Goal: Task Accomplishment & Management: Manage account settings

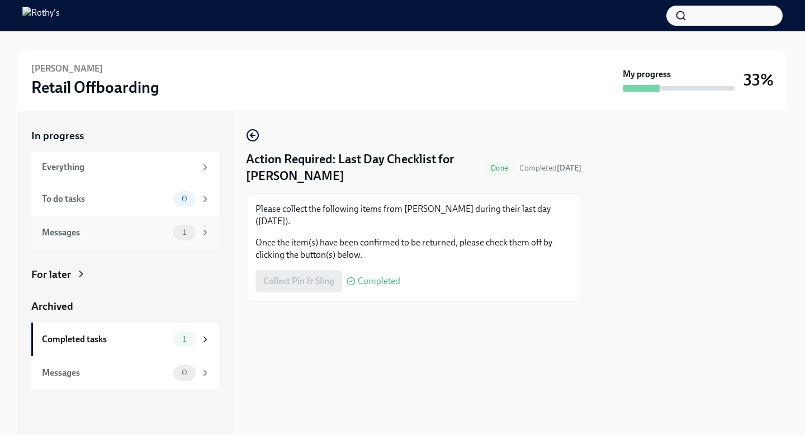
click at [186, 241] on div "Messages 1" at bounding box center [125, 233] width 188 height 34
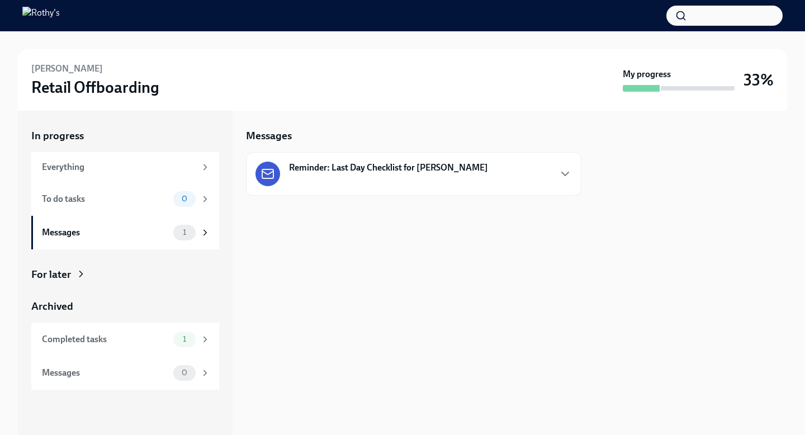
click at [425, 170] on strong "Reminder: Last Day Checklist for Laila Winzer" at bounding box center [388, 168] width 199 height 12
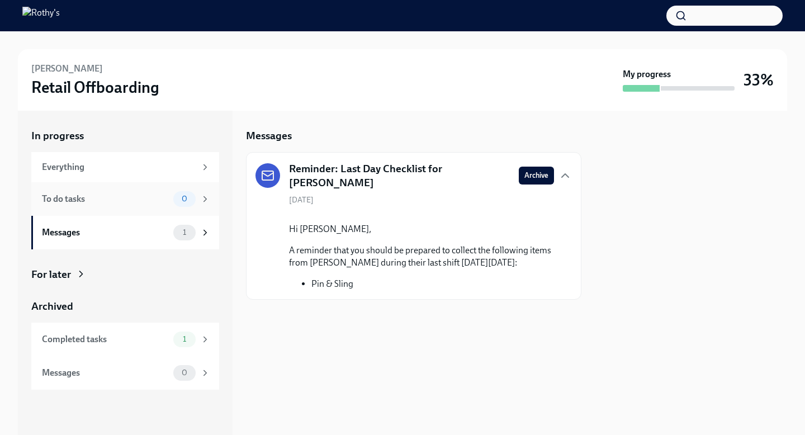
click at [198, 198] on div "0" at bounding box center [191, 199] width 37 height 16
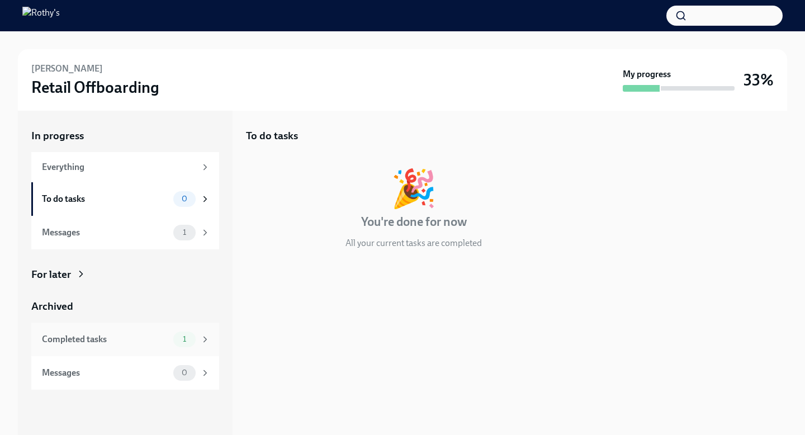
click at [196, 351] on div "Completed tasks 1" at bounding box center [125, 340] width 188 height 34
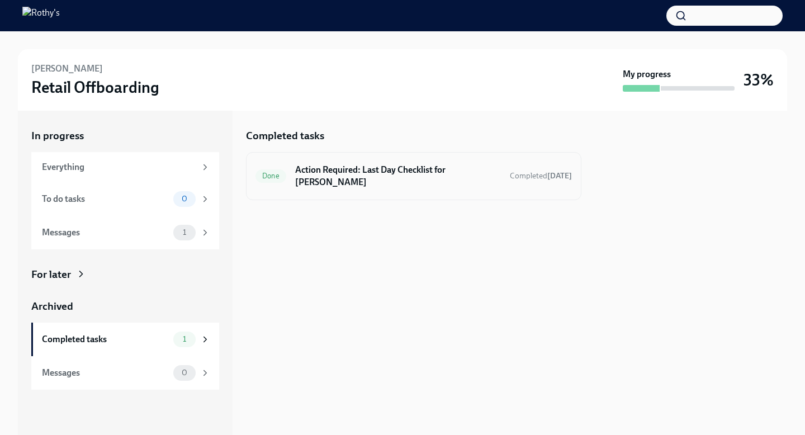
click at [270, 172] on span "Done" at bounding box center [270, 176] width 31 height 8
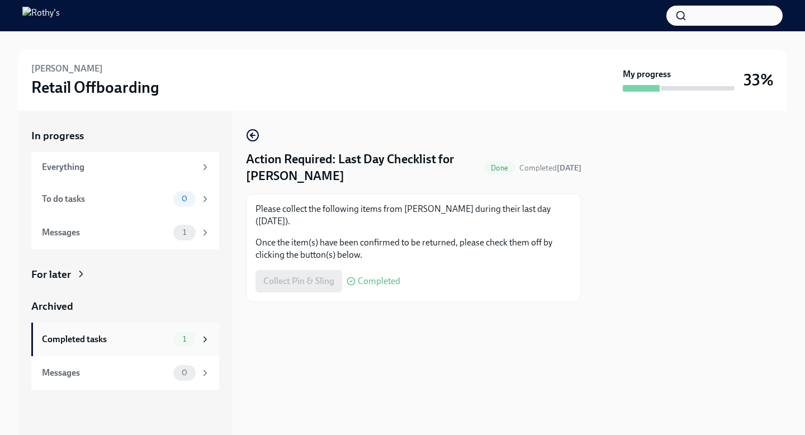
click at [117, 340] on div "Completed tasks" at bounding box center [105, 339] width 127 height 12
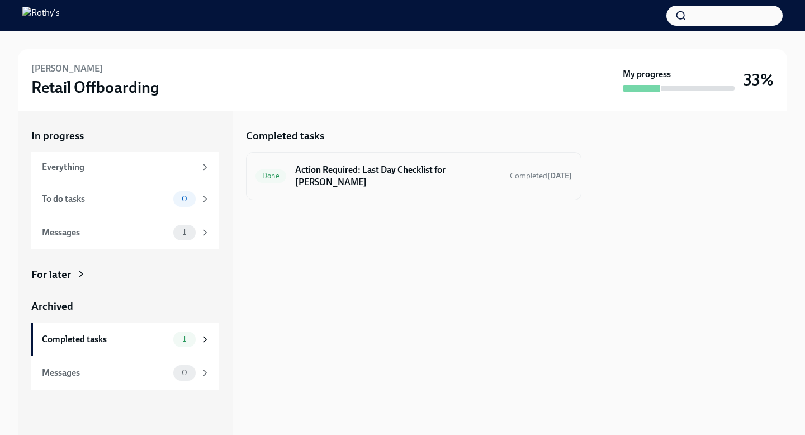
click at [274, 172] on span "Done" at bounding box center [270, 176] width 31 height 8
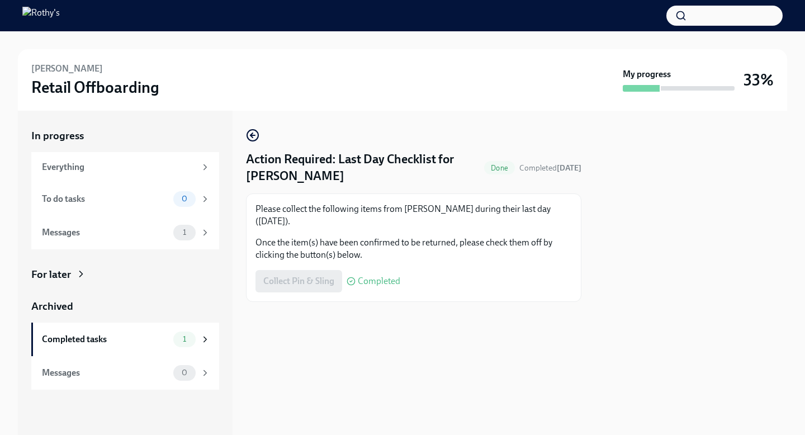
click at [311, 286] on div "Collect Pin & Sling Completed" at bounding box center [327, 281] width 145 height 22
click at [130, 193] on div "To do tasks" at bounding box center [105, 199] width 127 height 12
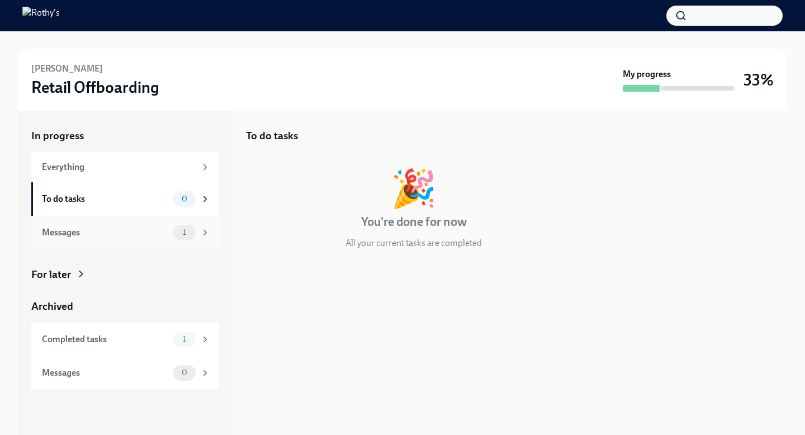
click at [130, 233] on div "Messages" at bounding box center [105, 232] width 127 height 12
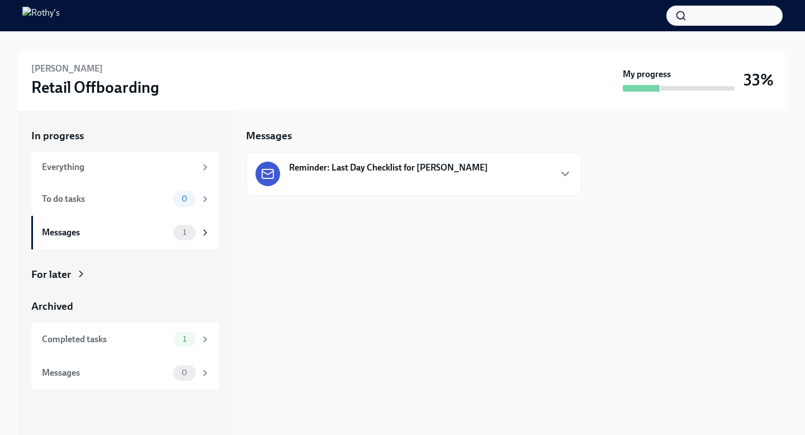
click at [489, 179] on div "Reminder: Last Day Checklist for Laila Winzer" at bounding box center [413, 174] width 316 height 25
